Goal: Find contact information: Find contact information

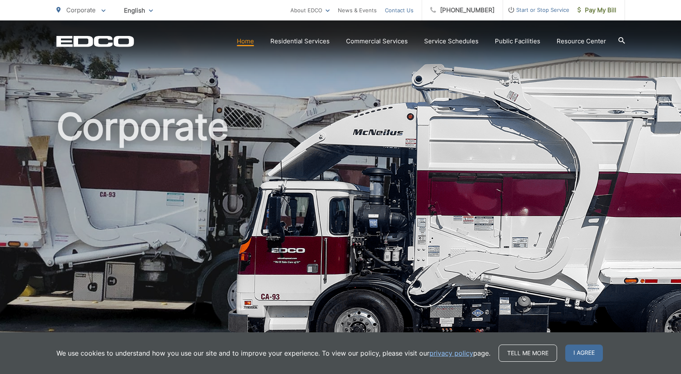
click at [409, 8] on link "Contact Us" at bounding box center [399, 10] width 29 height 10
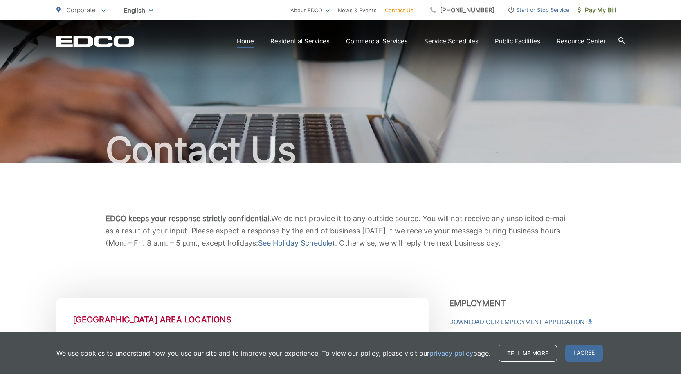
click at [247, 40] on link "Home" at bounding box center [245, 41] width 17 height 10
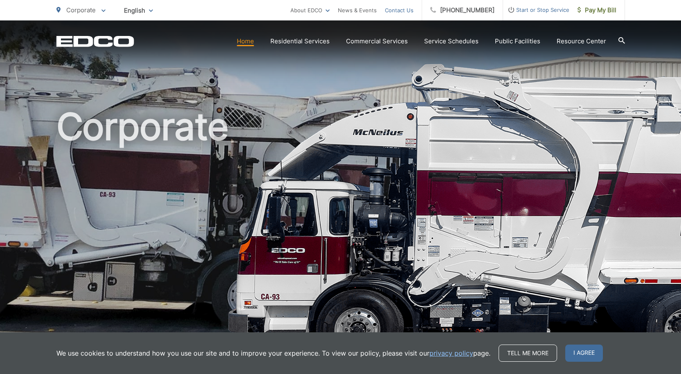
click at [407, 9] on link "Contact Us" at bounding box center [399, 10] width 29 height 10
